Goal: Task Accomplishment & Management: Use online tool/utility

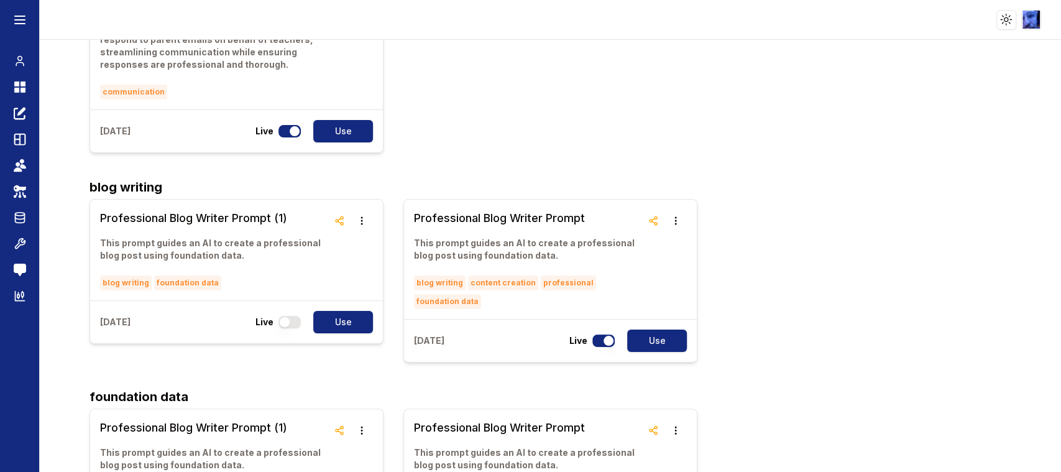
scroll to position [1795, 0]
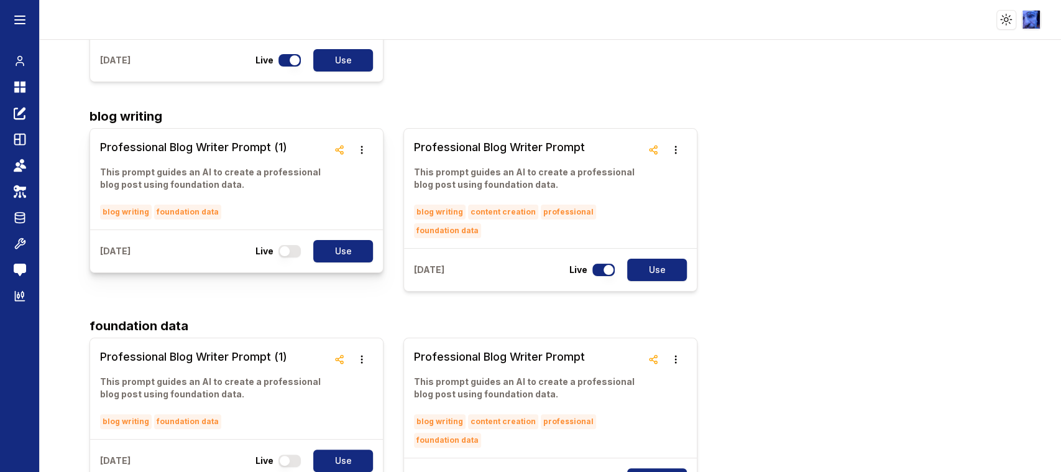
click at [180, 154] on link "Professional Blog Writer Prompt (1) This prompt guides an AI to create a profes…" at bounding box center [214, 179] width 228 height 81
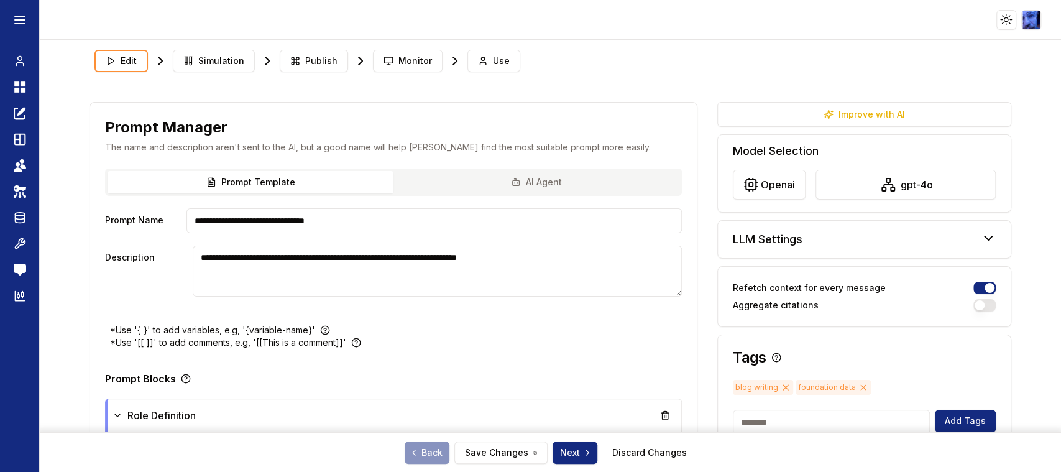
type textarea "**********"
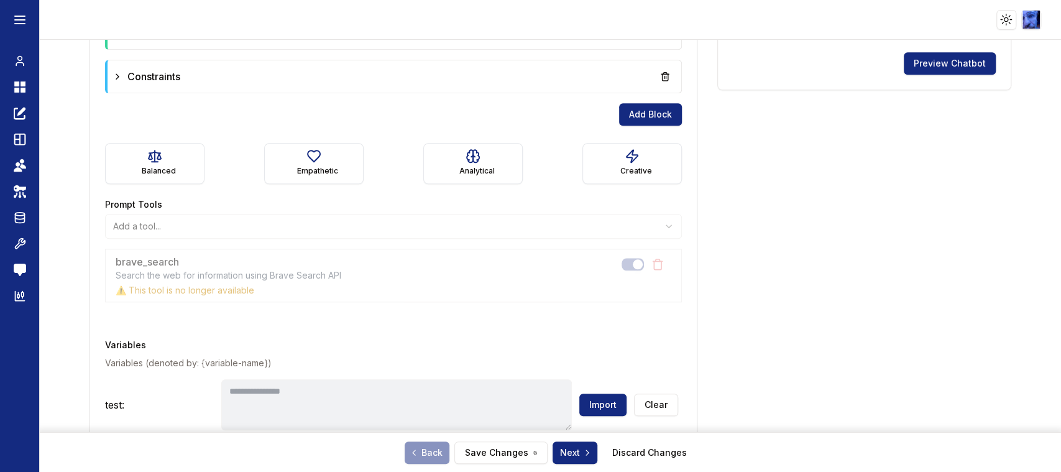
scroll to position [759, 0]
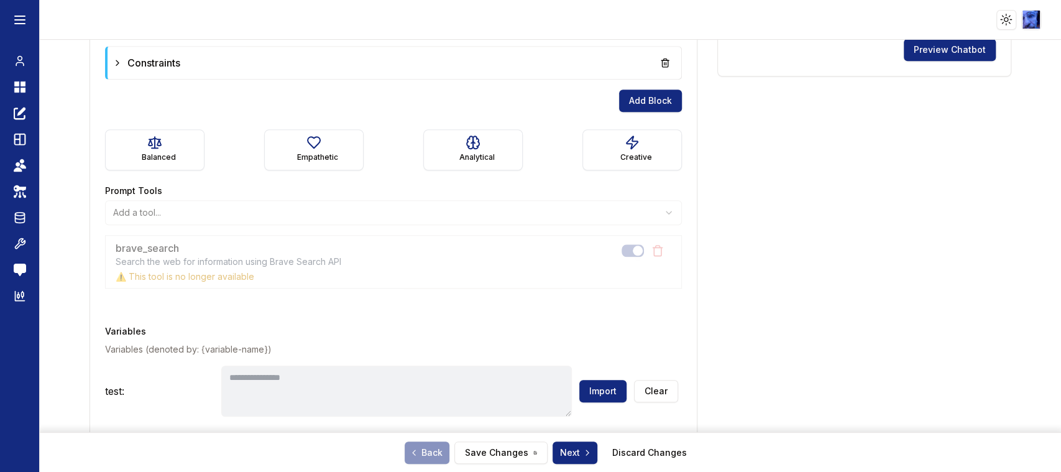
click at [227, 277] on div "brave_search Search the web for information using Brave Search API ⚠️ This tool…" at bounding box center [393, 261] width 577 height 53
click at [17, 244] on icon at bounding box center [20, 244] width 10 height 10
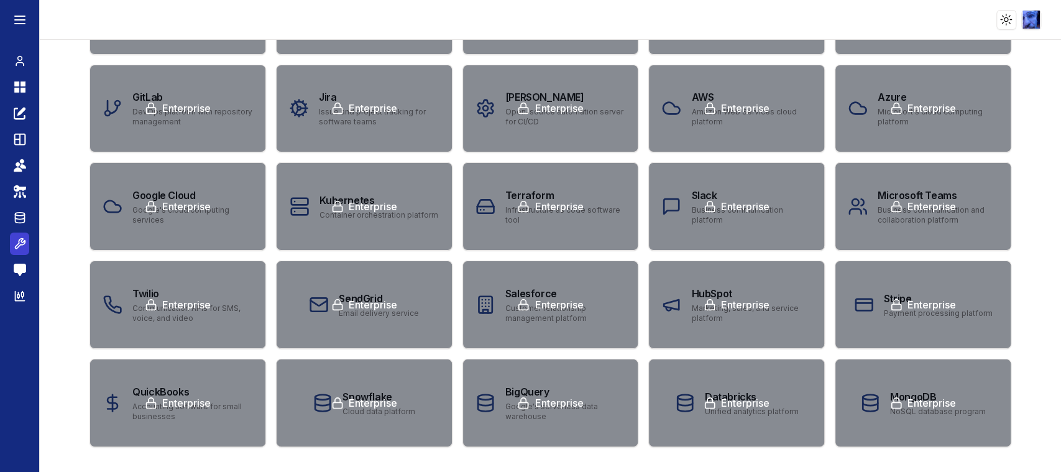
scroll to position [5, 0]
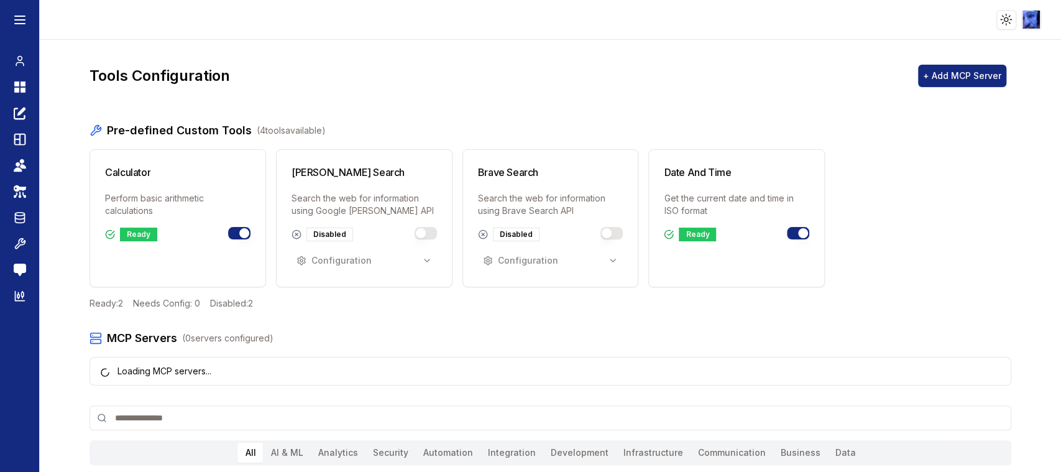
click at [612, 235] on button "Toggle brave_search" at bounding box center [611, 233] width 22 height 12
click at [502, 236] on div "Needs Config" at bounding box center [525, 234] width 65 height 14
click at [536, 257] on div "Configuration" at bounding box center [520, 260] width 75 height 12
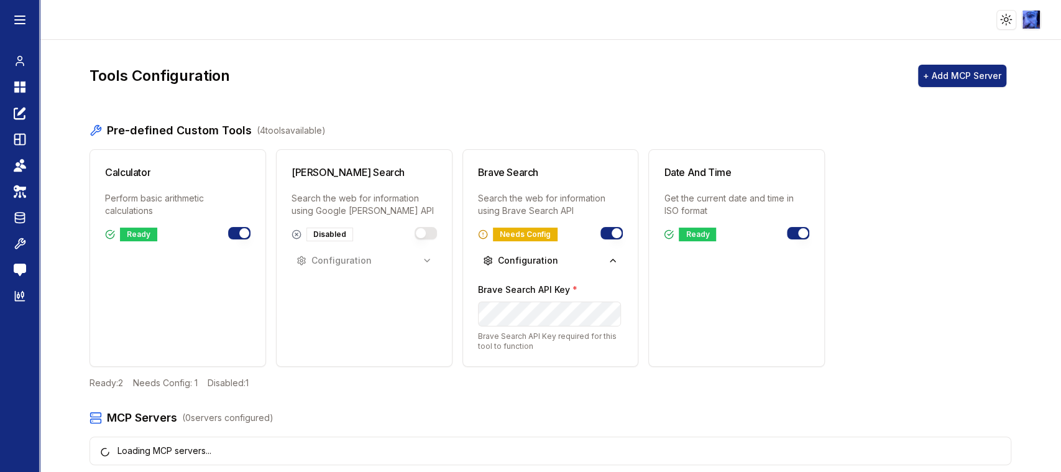
click at [680, 88] on div "Tools Configuration + Add MCP Server" at bounding box center [550, 76] width 922 height 32
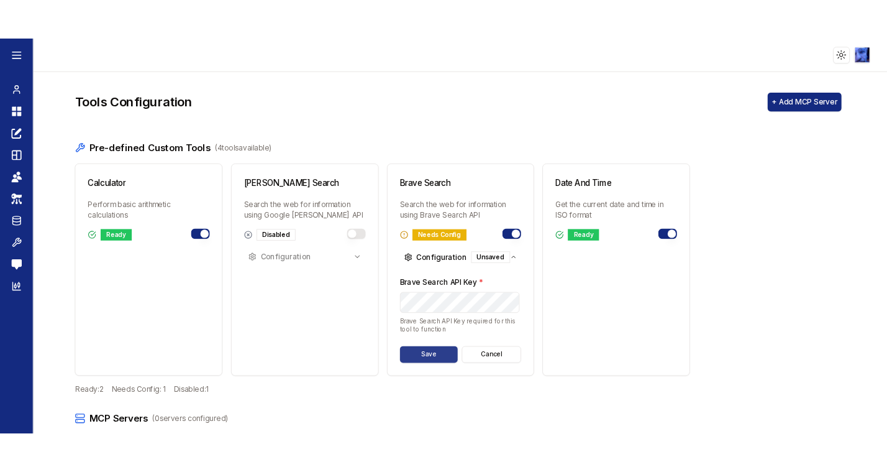
scroll to position [0, 0]
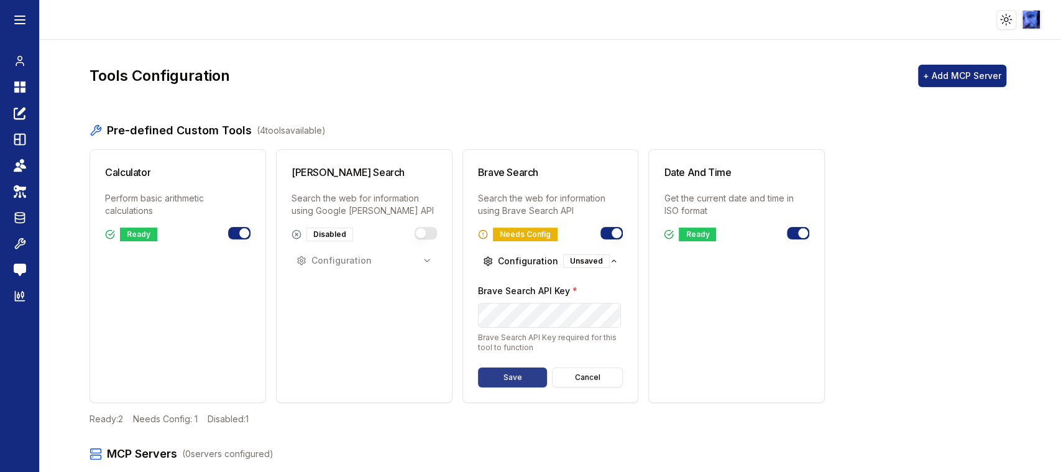
click at [493, 382] on button "Save" at bounding box center [513, 377] width 70 height 20
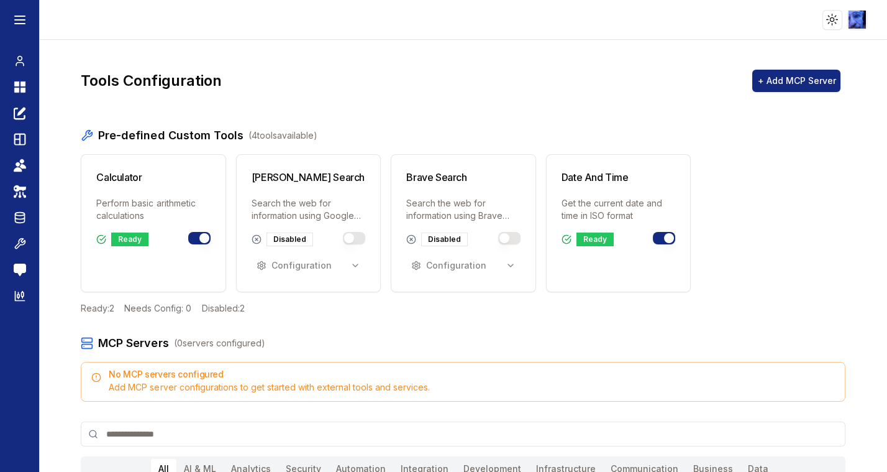
click at [507, 237] on button "Toggle brave_search" at bounding box center [509, 238] width 22 height 12
click at [506, 263] on icon "button" at bounding box center [511, 265] width 10 height 10
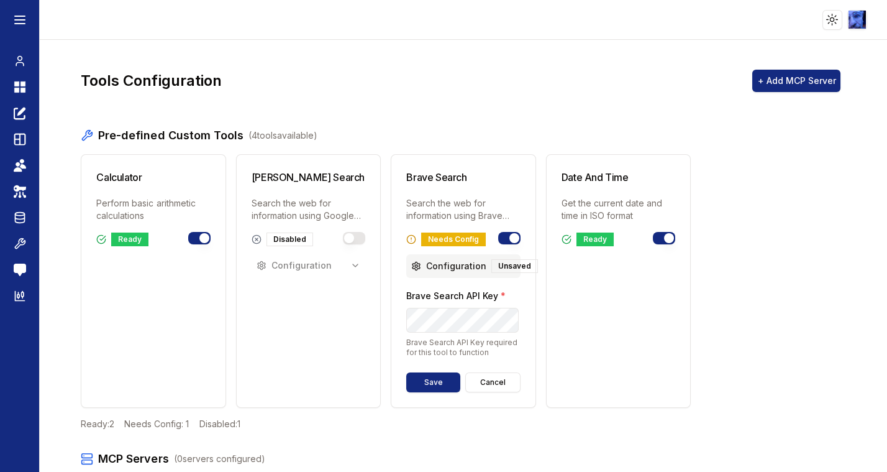
scroll to position [0, 55]
click at [429, 377] on button "Save" at bounding box center [433, 382] width 54 height 20
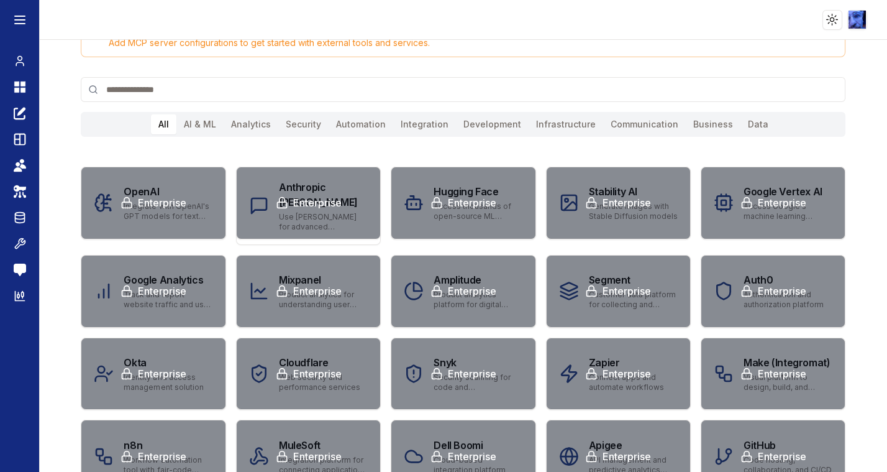
scroll to position [345, 0]
